Goal: Task Accomplishment & Management: Manage account settings

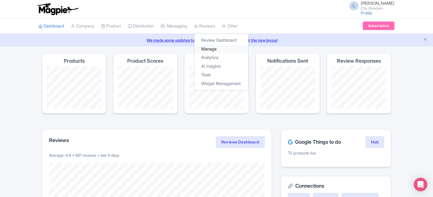
click at [213, 50] on link "Manage" at bounding box center [221, 49] width 54 height 9
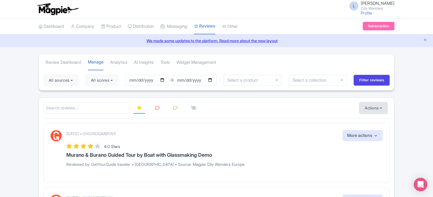
click at [367, 106] on button "Actions" at bounding box center [373, 107] width 28 height 11
click at [371, 121] on link "Import new reviews" at bounding box center [393, 122] width 67 height 11
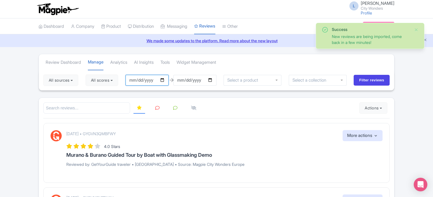
click at [166, 79] on input "[DATE]" at bounding box center [147, 80] width 43 height 11
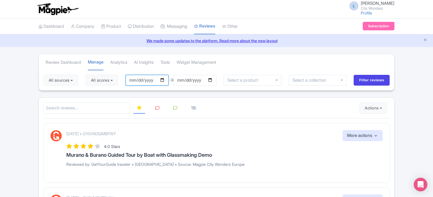
type input "2025-10-13"
click at [114, 81] on button "All scores" at bounding box center [102, 80] width 33 height 11
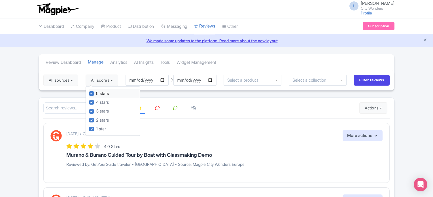
click at [96, 92] on label "5 stars" at bounding box center [102, 93] width 13 height 7
click at [96, 92] on input "5 stars" at bounding box center [98, 92] width 4 height 4
checkbox input "false"
click at [96, 100] on label "4 stars" at bounding box center [102, 102] width 13 height 7
click at [96, 100] on input "4 stars" at bounding box center [98, 101] width 4 height 4
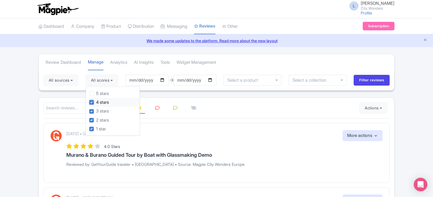
checkbox input "false"
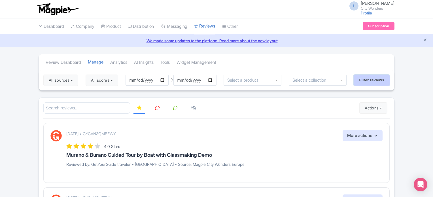
click at [370, 81] on input "Filter reviews" at bounding box center [372, 80] width 36 height 11
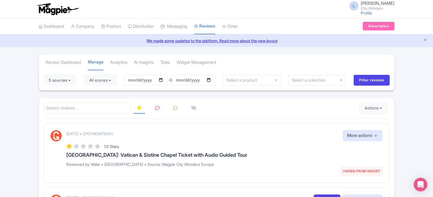
click at [155, 109] on link at bounding box center [157, 108] width 11 height 11
